Goal: Task Accomplishment & Management: Manage account settings

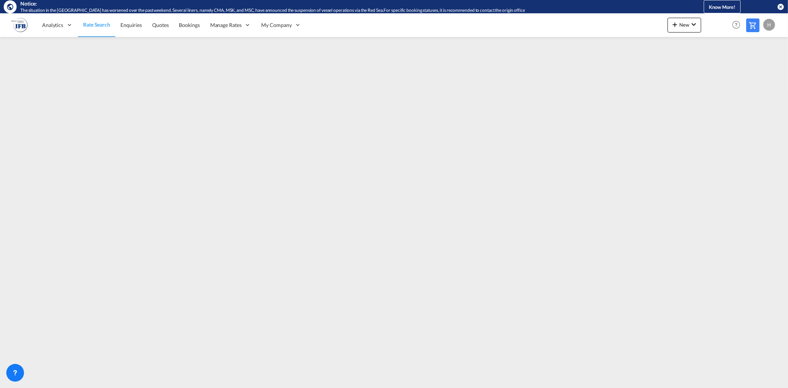
click at [98, 30] on link "Rate Search" at bounding box center [96, 25] width 37 height 24
click at [690, 27] on md-icon "icon-chevron-down" at bounding box center [693, 24] width 9 height 9
click at [713, 72] on span "Ratesheet" at bounding box center [715, 68] width 8 height 15
click at [98, 28] on span "Rate Search" at bounding box center [96, 24] width 27 height 7
click at [682, 20] on button "New" at bounding box center [685, 25] width 34 height 15
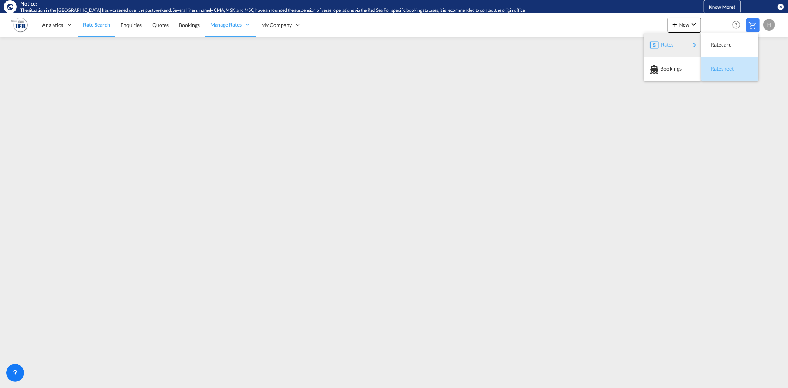
click at [715, 67] on span "Ratesheet" at bounding box center [715, 68] width 8 height 15
click at [101, 28] on span "Rate Search" at bounding box center [96, 24] width 27 height 7
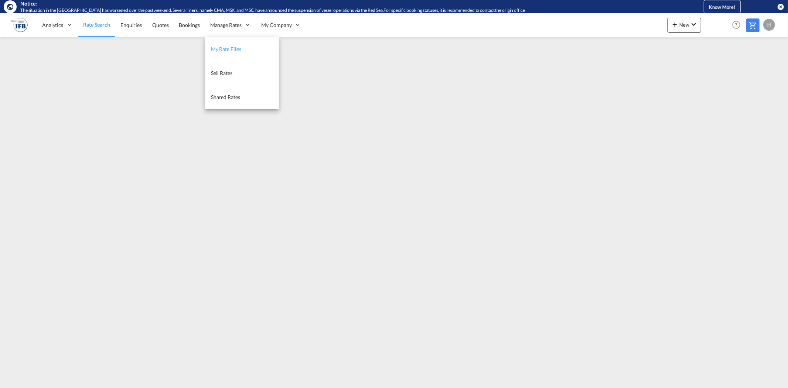
click at [226, 50] on span "My Rate Files" at bounding box center [226, 49] width 30 height 6
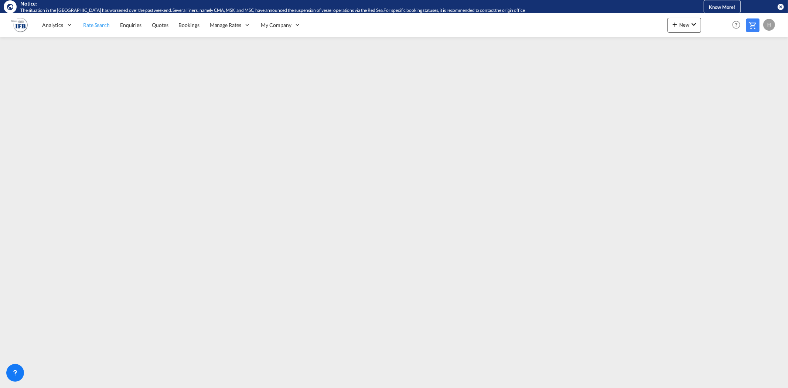
click at [98, 21] on span "Rate Search" at bounding box center [96, 24] width 27 height 7
